Goal: Information Seeking & Learning: Learn about a topic

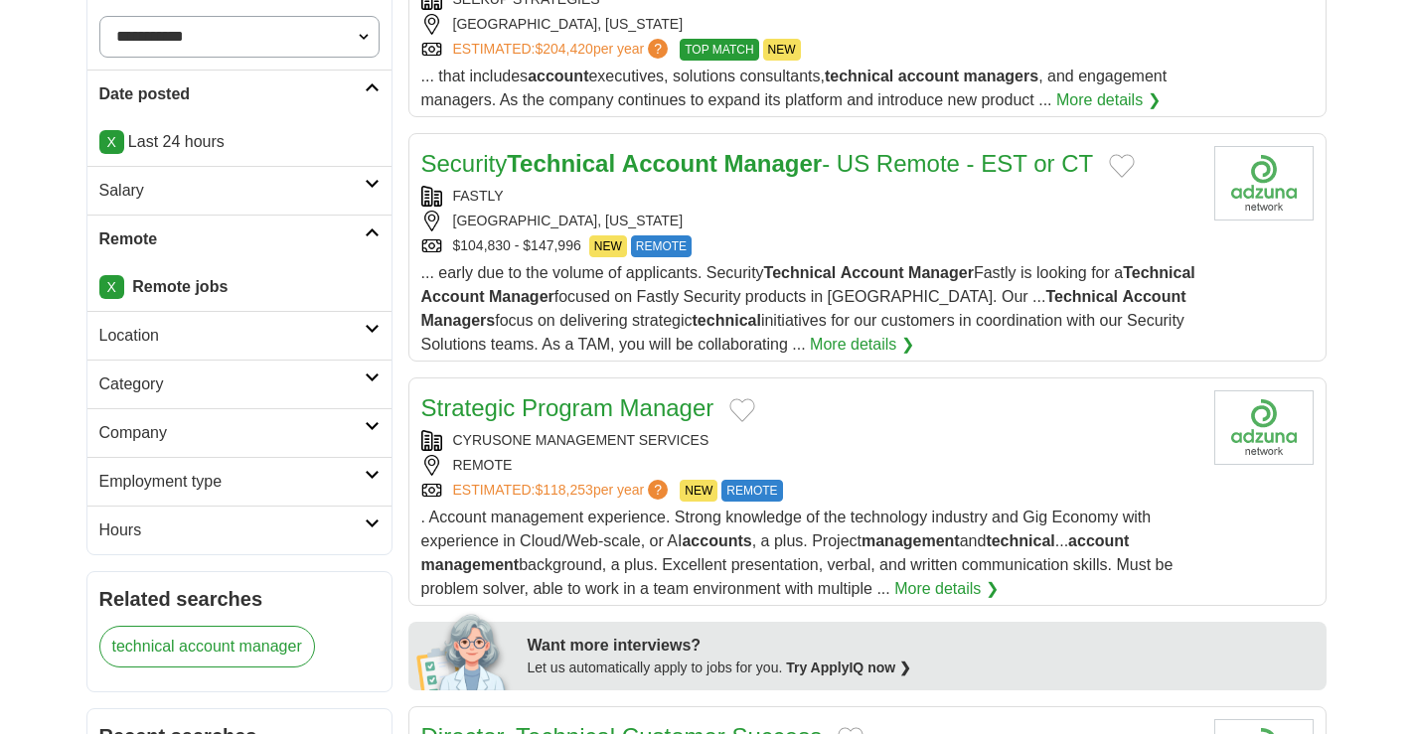
scroll to position [481, 0]
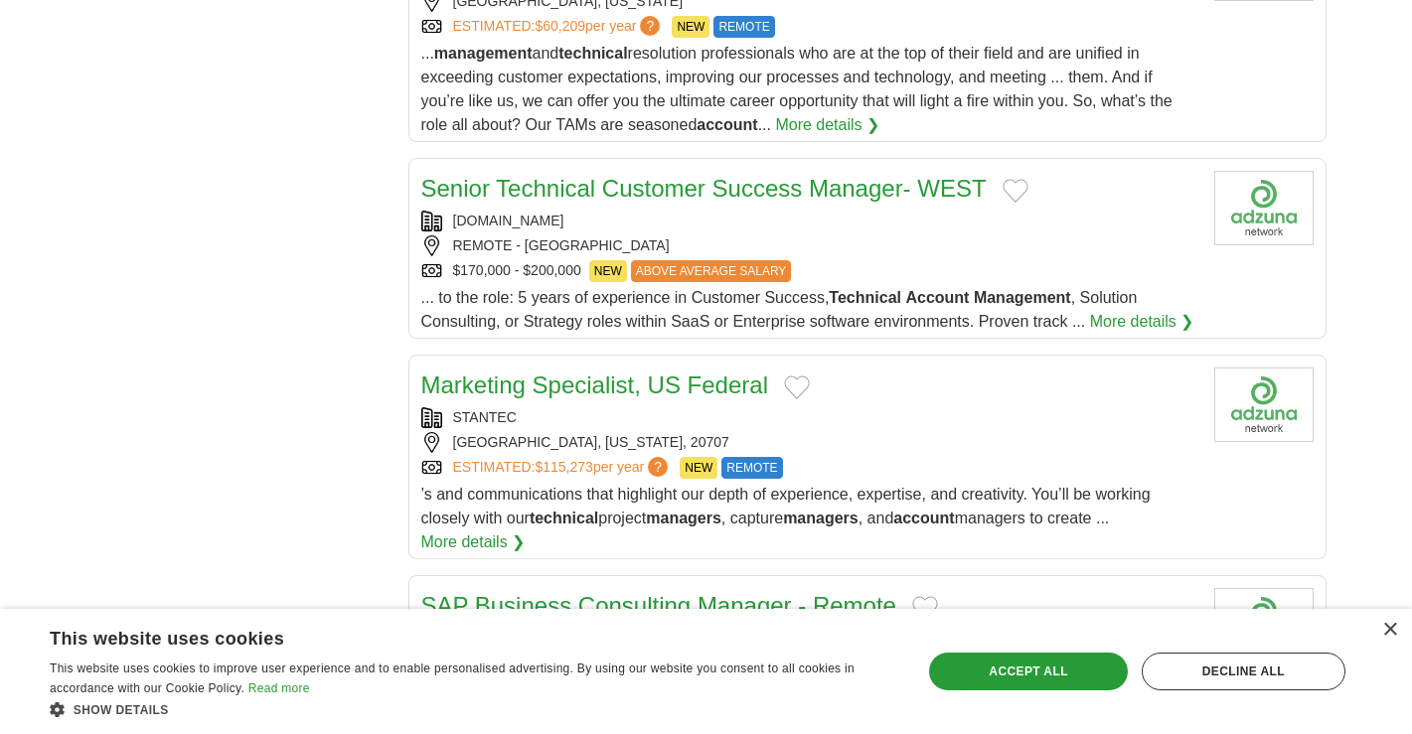
scroll to position [2006, 0]
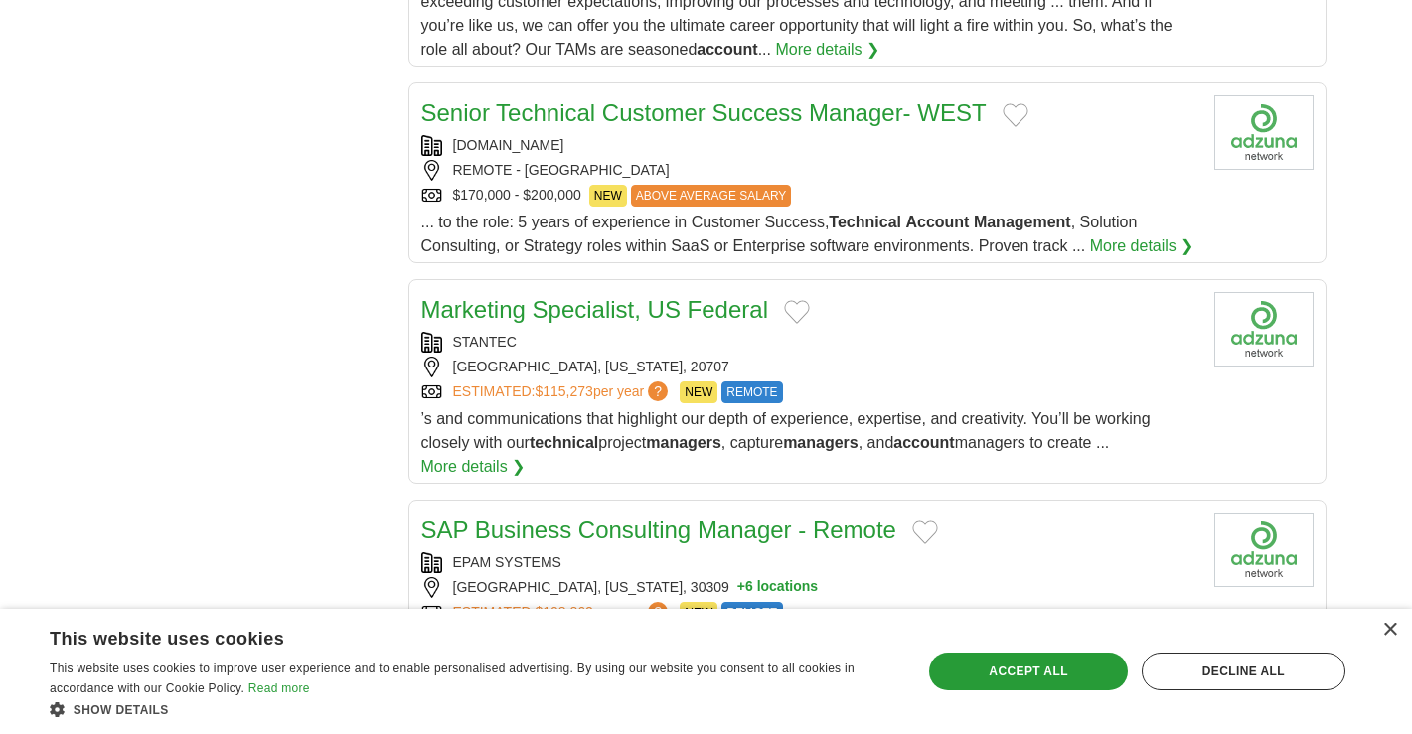
click at [910, 174] on div "REMOTE - UNITED STATES" at bounding box center [809, 170] width 777 height 21
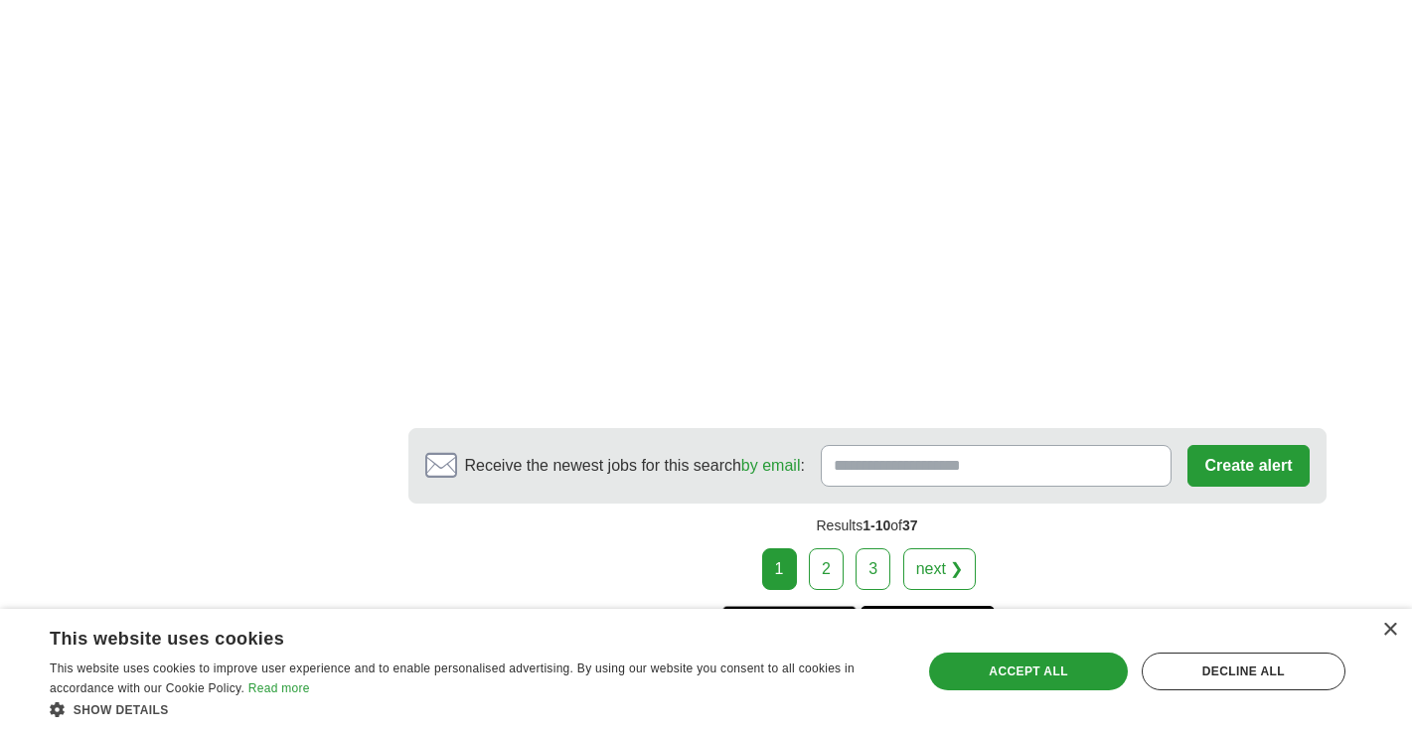
scroll to position [2931, 0]
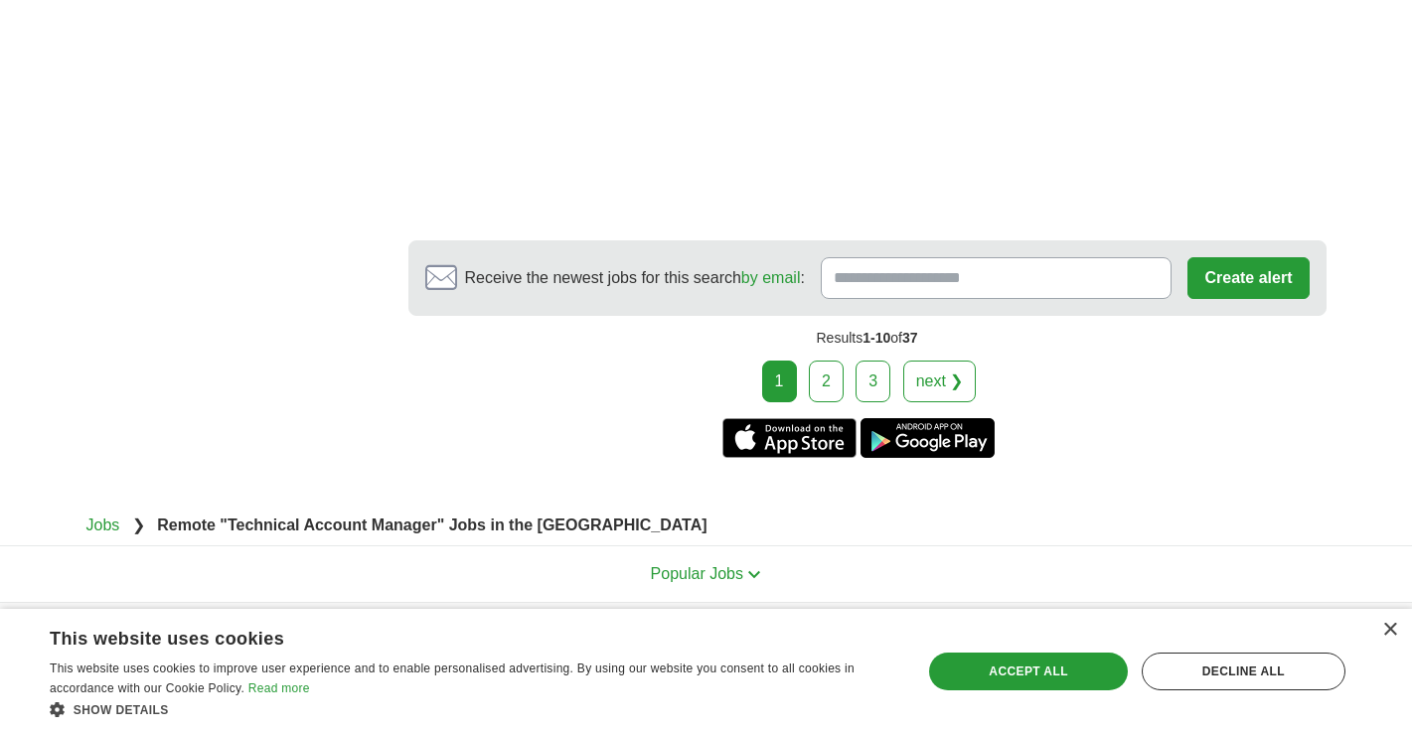
click at [836, 361] on div "Results 1-10 of 37" at bounding box center [867, 338] width 918 height 45
click at [829, 374] on link "2" at bounding box center [826, 382] width 35 height 42
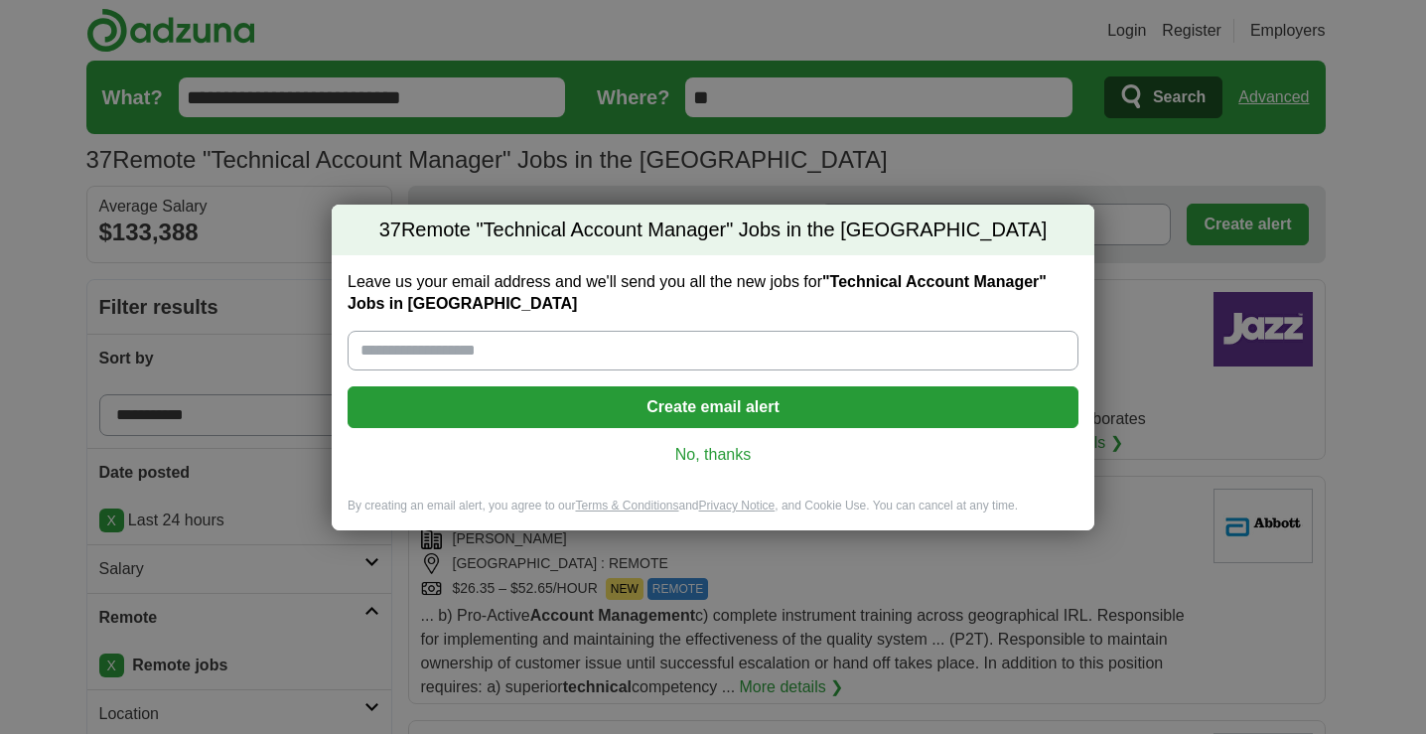
click at [725, 457] on link "No, thanks" at bounding box center [713, 455] width 699 height 22
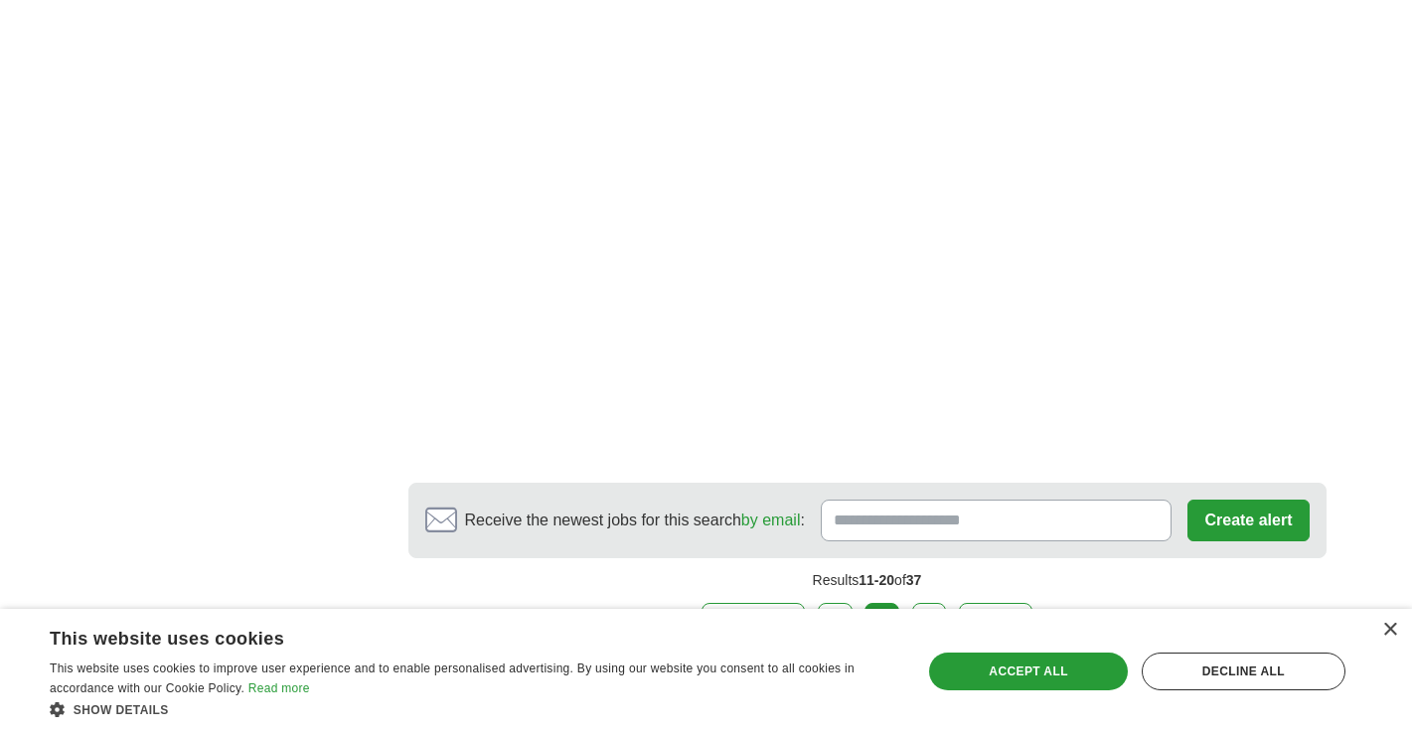
scroll to position [3433, 0]
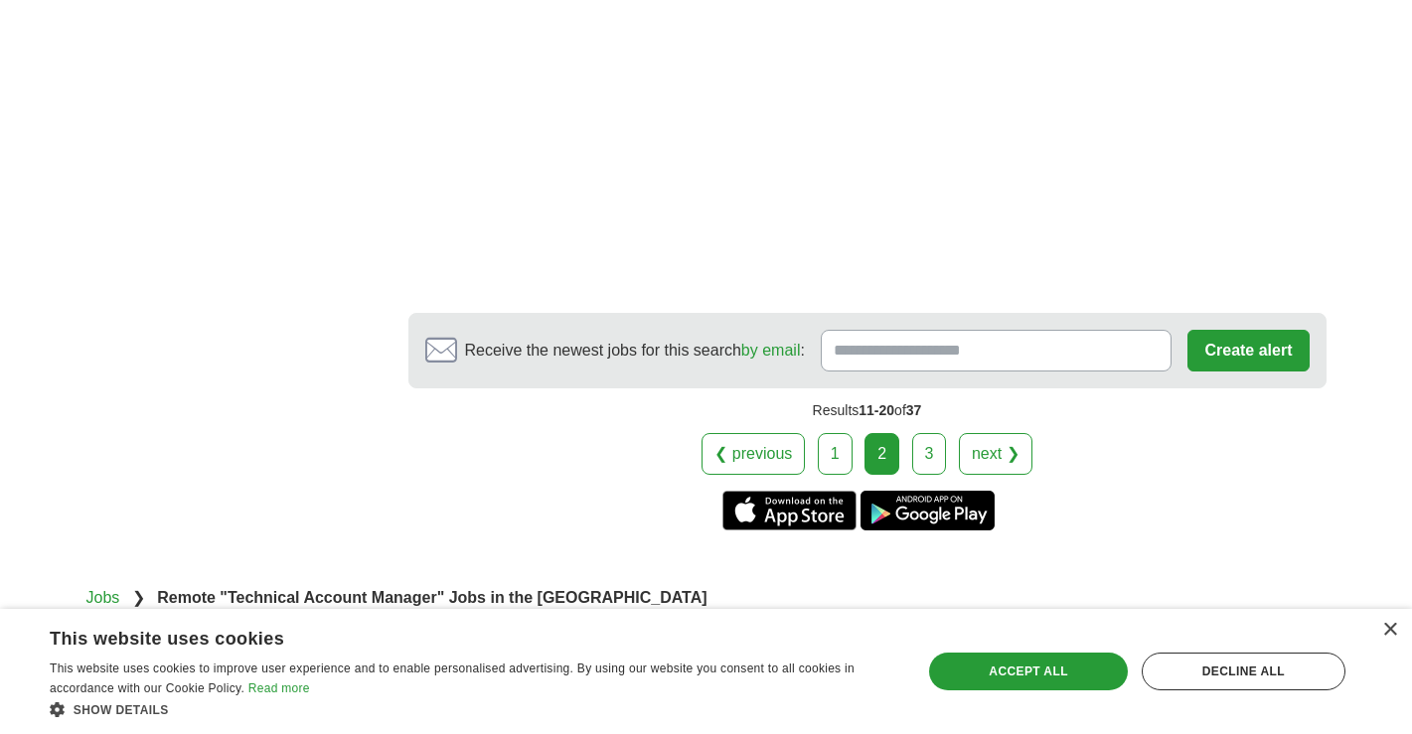
click at [930, 452] on link "3" at bounding box center [929, 454] width 35 height 42
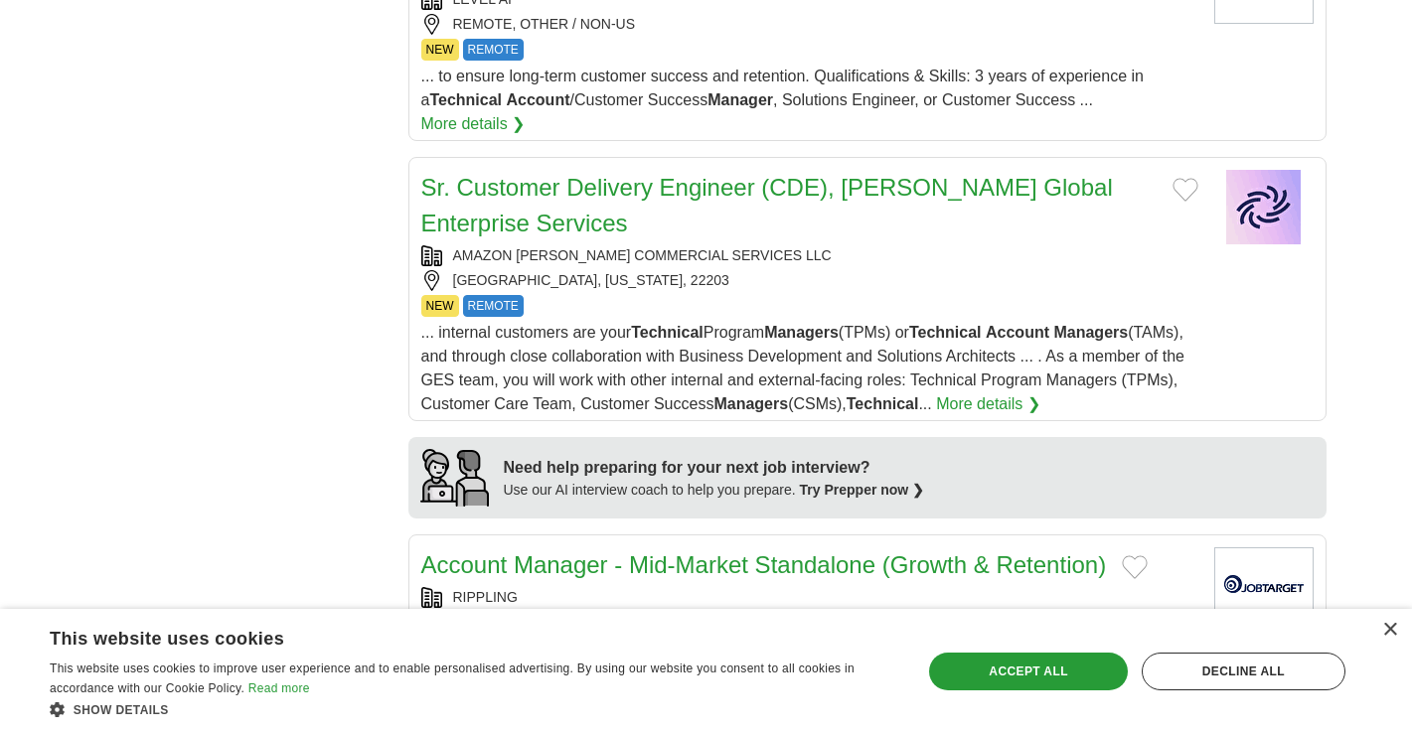
scroll to position [1580, 0]
